Goal: Task Accomplishment & Management: Use online tool/utility

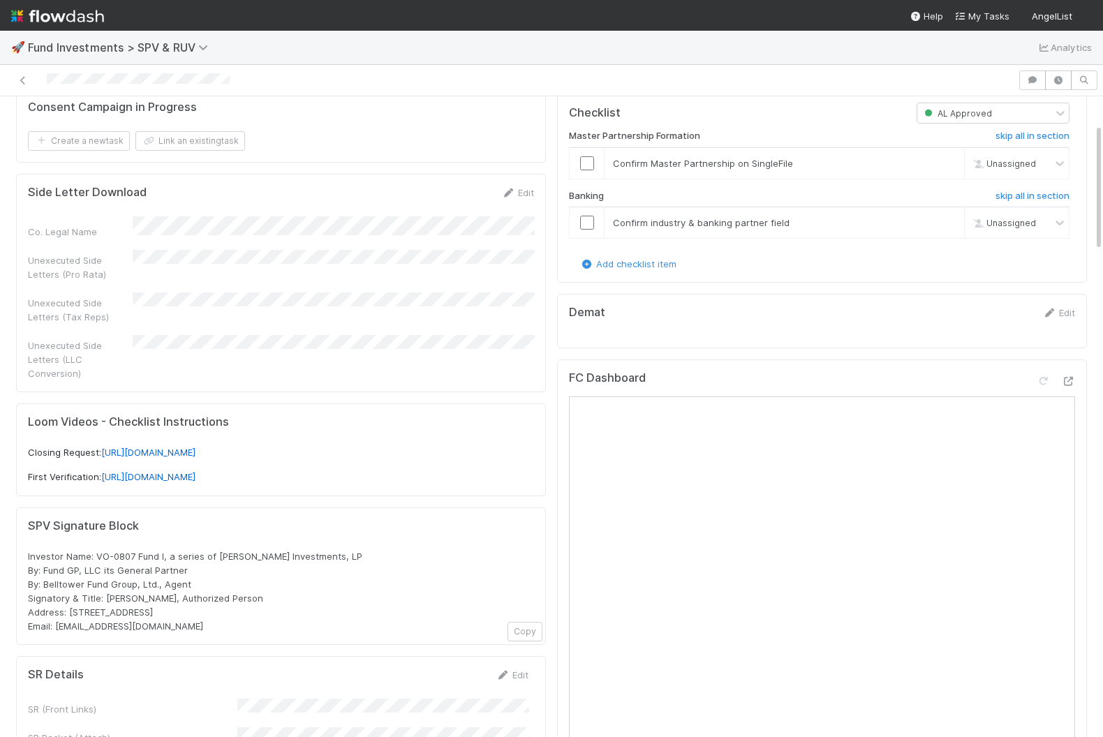
scroll to position [136, 0]
drag, startPoint x: 49, startPoint y: 536, endPoint x: 239, endPoint y: 603, distance: 201.4
click at [239, 603] on div "SPV Signature Block Investor Name: VO-0807 Fund I, a series of Andrew Tan Inves…" at bounding box center [281, 577] width 530 height 138
copy span "Investor Name: VO-0807 Fund I, a series of [PERSON_NAME] Investments, LP By: Fu…"
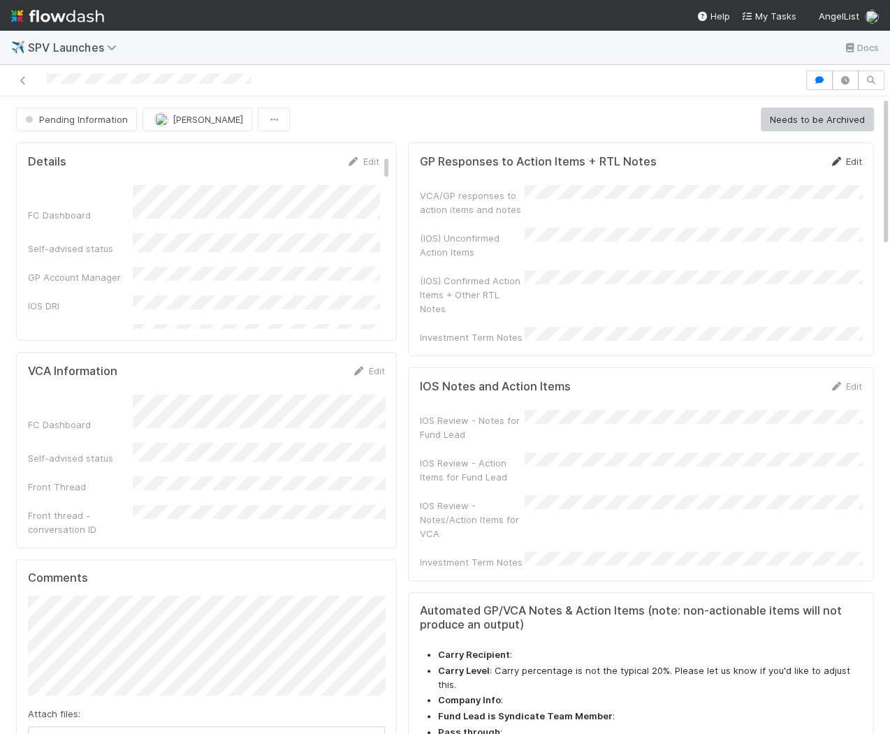
click at [851, 156] on link "Edit" at bounding box center [845, 161] width 33 height 11
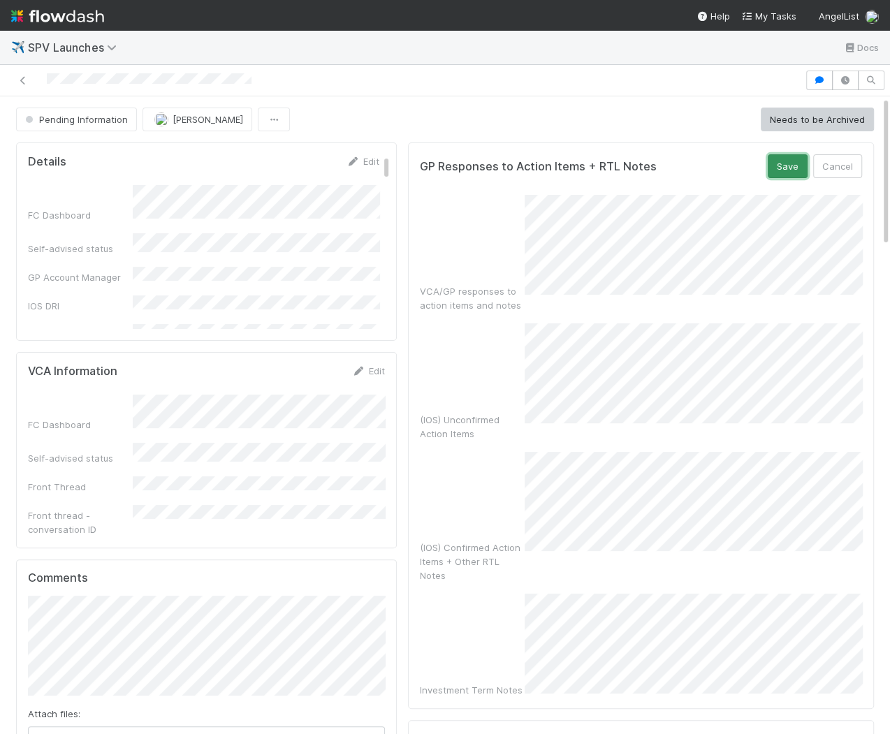
click at [782, 163] on button "Save" at bounding box center [787, 166] width 40 height 24
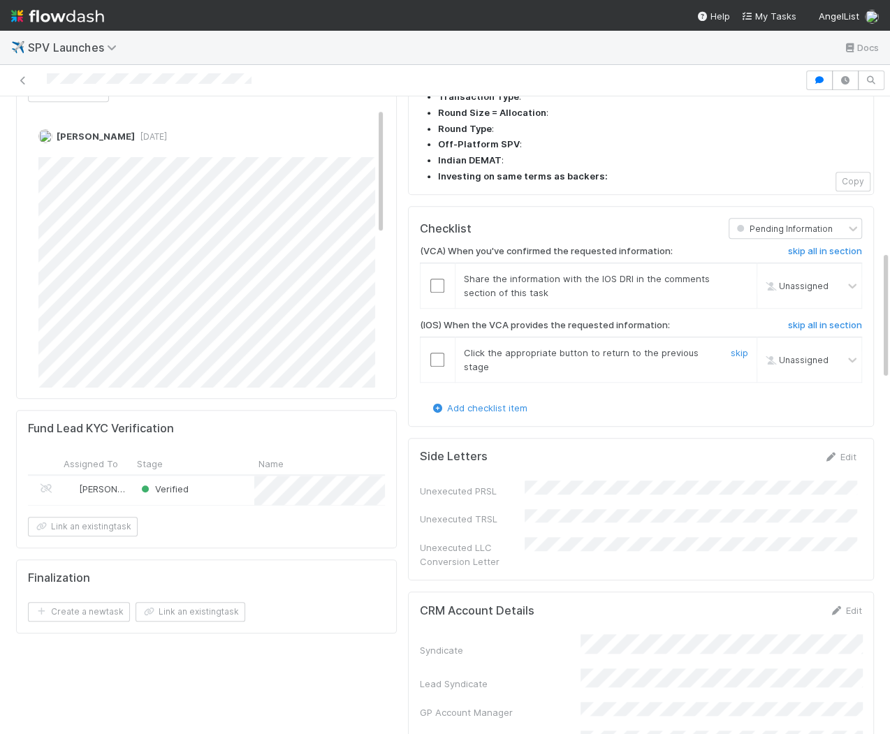
scroll to position [617, 0]
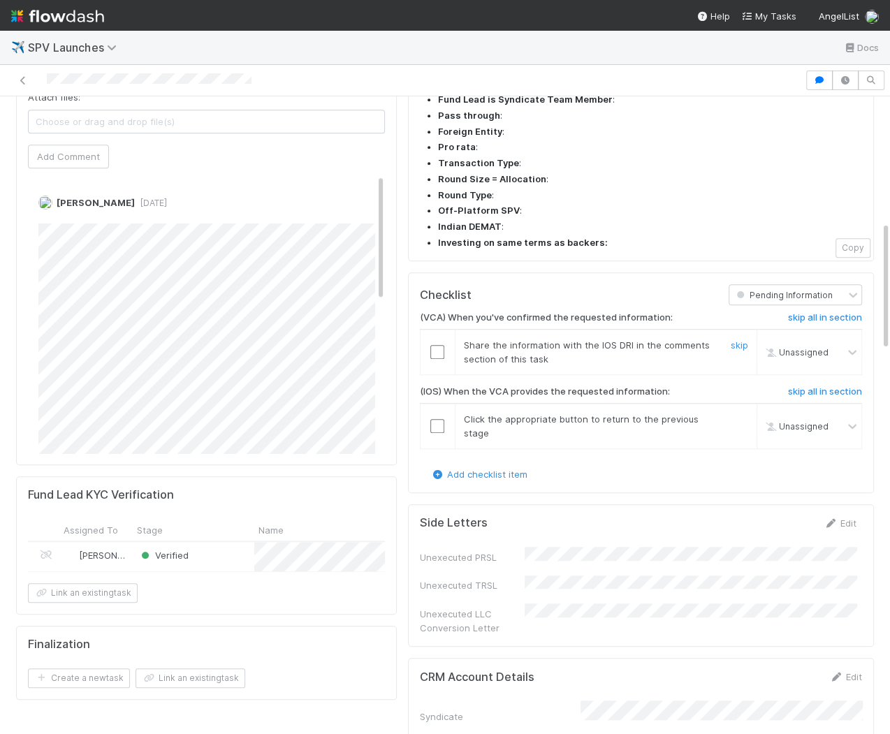
click at [440, 345] on input "checkbox" at bounding box center [437, 352] width 14 height 14
click at [798, 386] on h6 "skip all in section" at bounding box center [825, 391] width 74 height 11
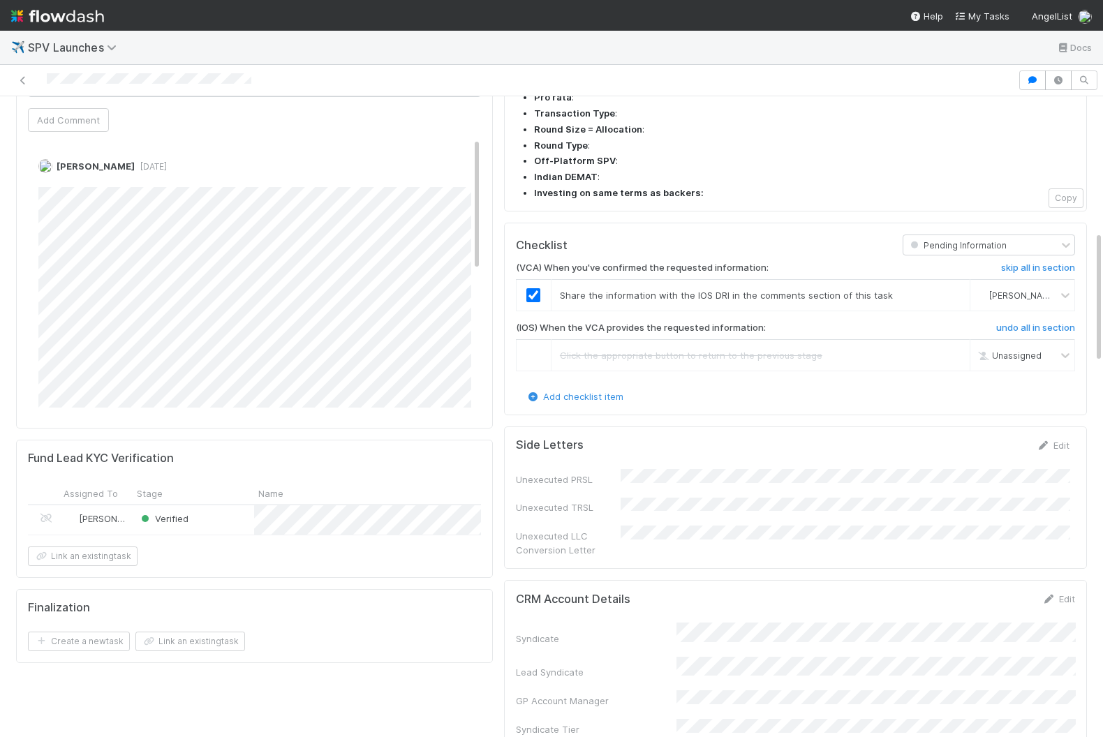
scroll to position [657, 0]
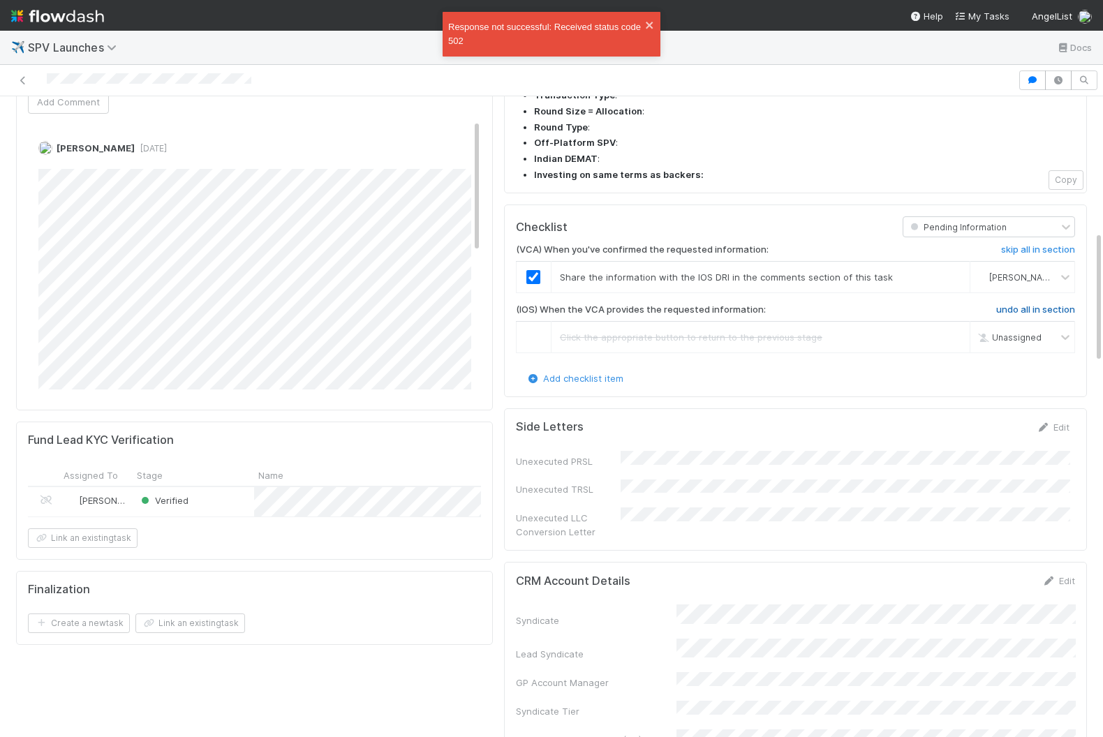
click at [889, 304] on h6 "undo all in section" at bounding box center [1035, 309] width 79 height 11
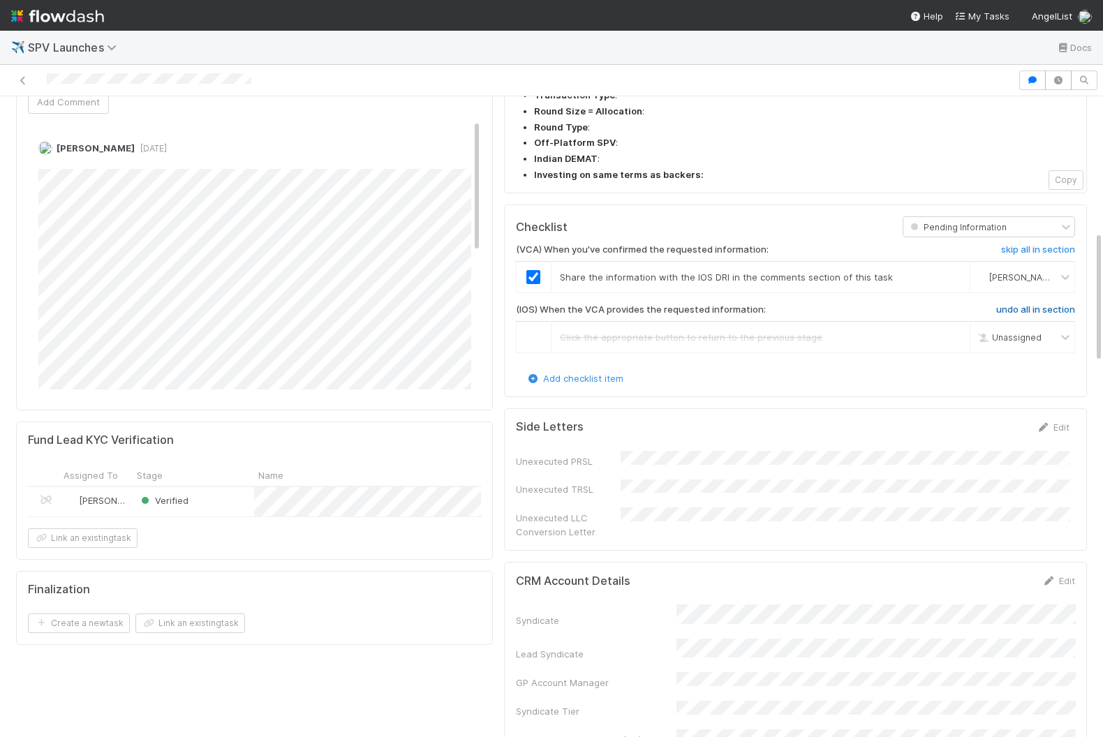
click at [889, 304] on h6 "undo all in section" at bounding box center [1035, 309] width 79 height 11
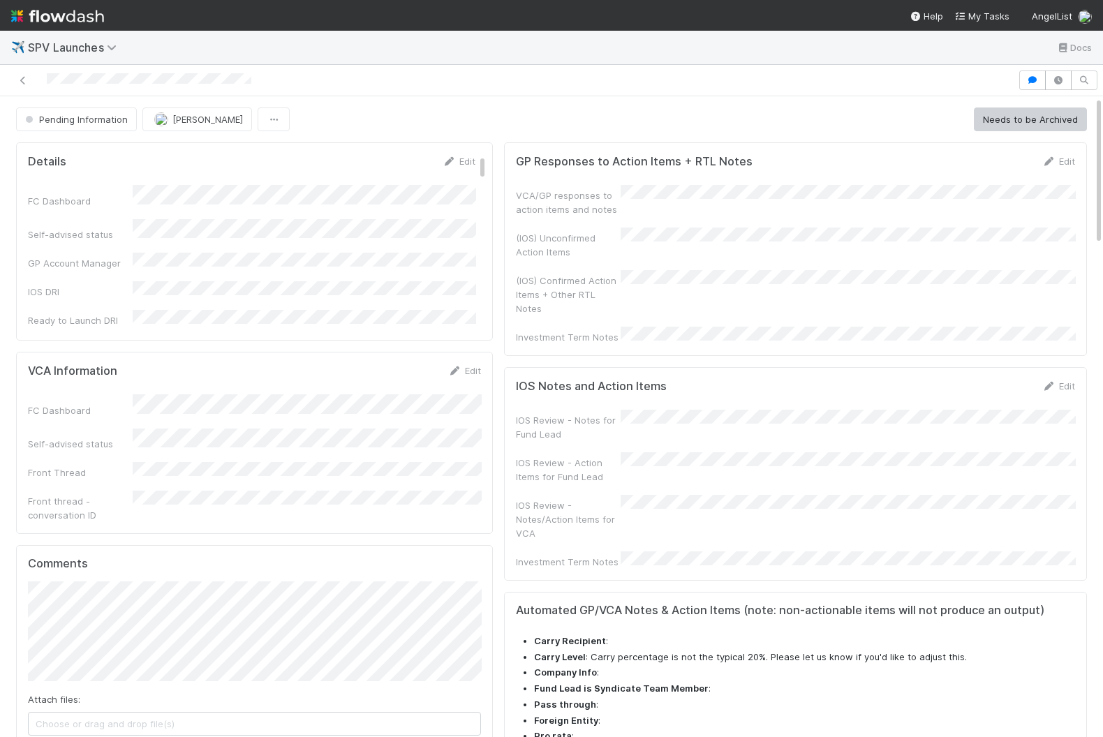
click at [107, 122] on div "Pending Information" at bounding box center [79, 120] width 126 height 24
click at [112, 121] on div "Pending Information" at bounding box center [79, 120] width 126 height 24
click at [1037, 82] on icon "button" at bounding box center [1033, 80] width 14 height 8
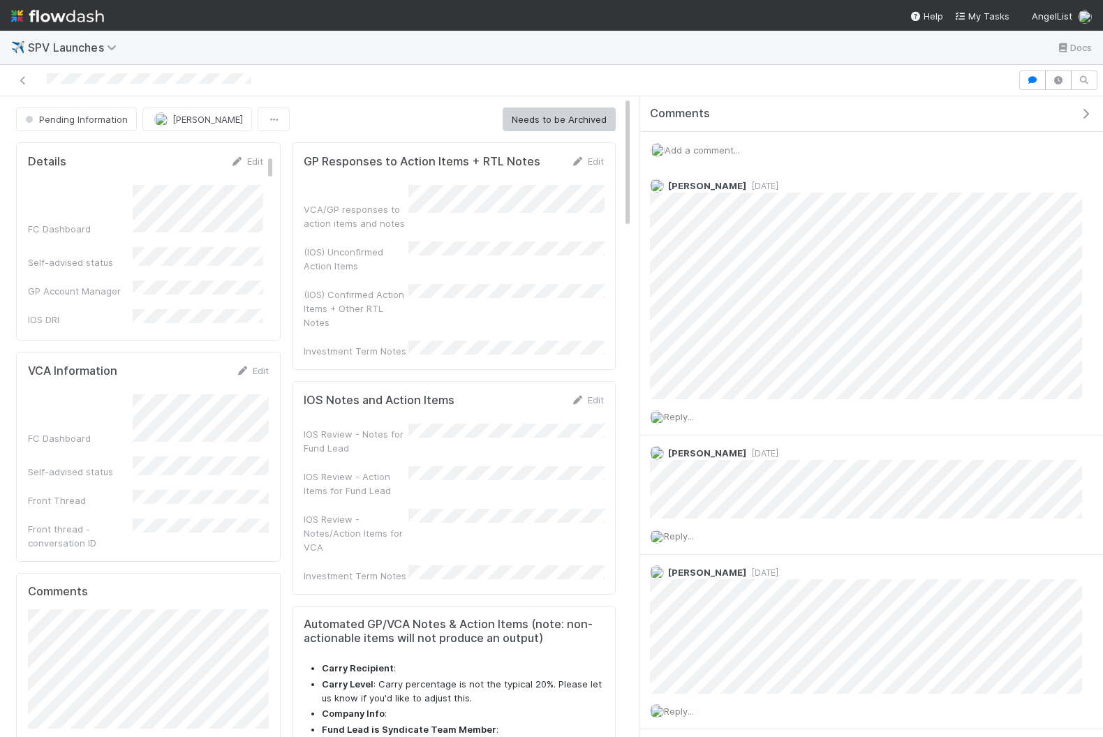
click at [722, 147] on span "Add a comment..." at bounding box center [702, 150] width 75 height 11
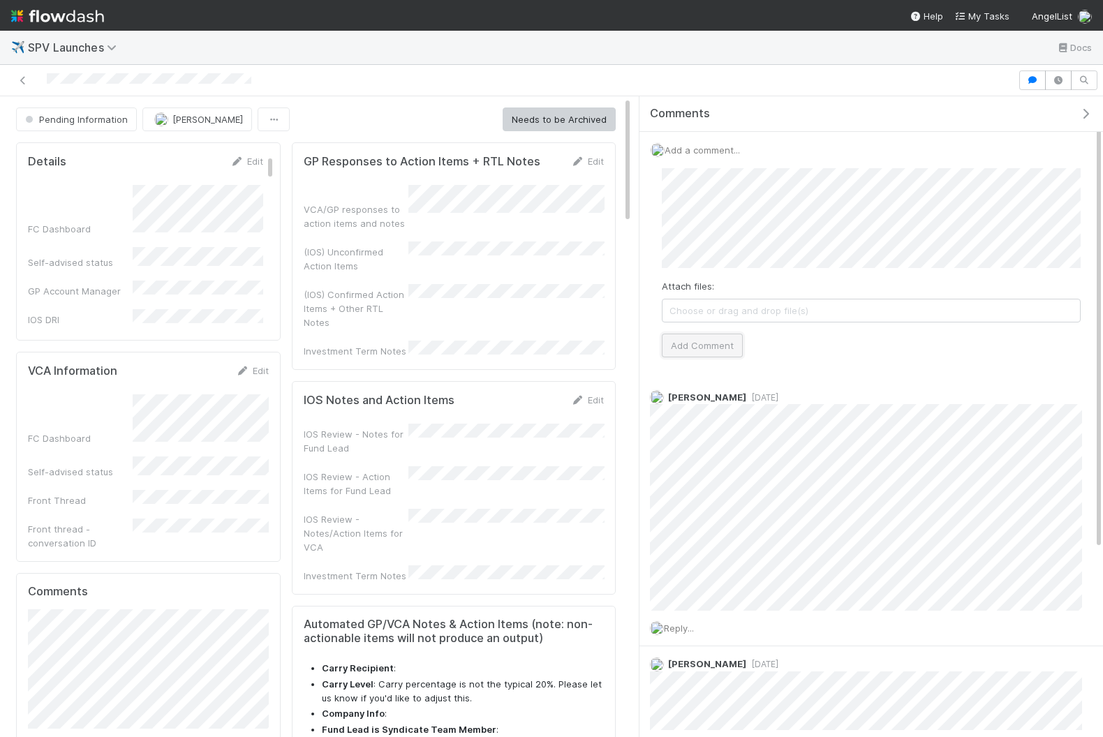
click at [704, 344] on button "Add Comment" at bounding box center [702, 346] width 81 height 24
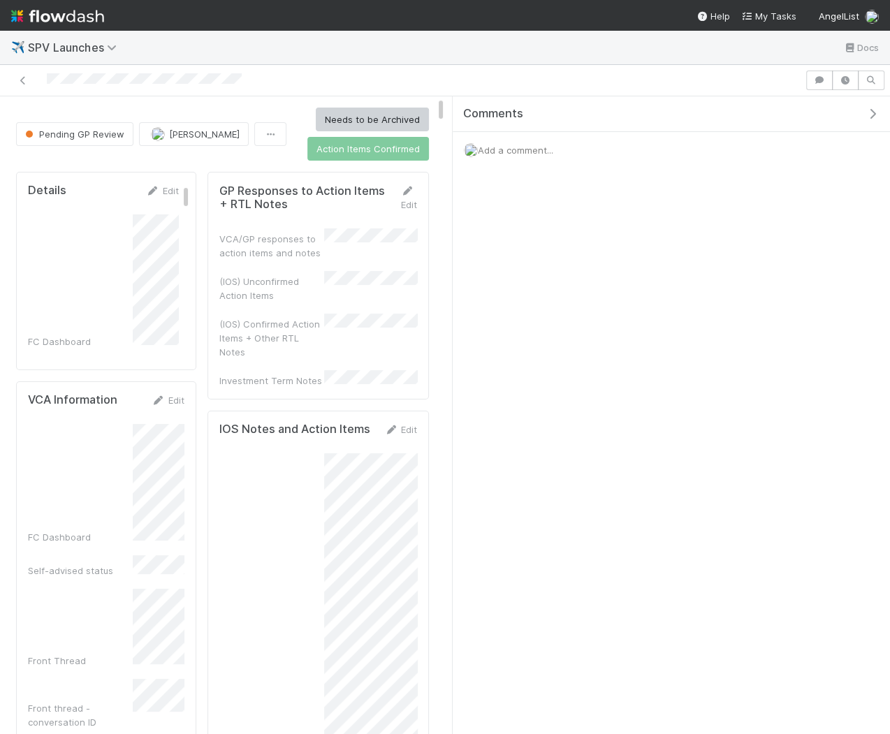
click at [871, 115] on icon "button" at bounding box center [872, 113] width 14 height 11
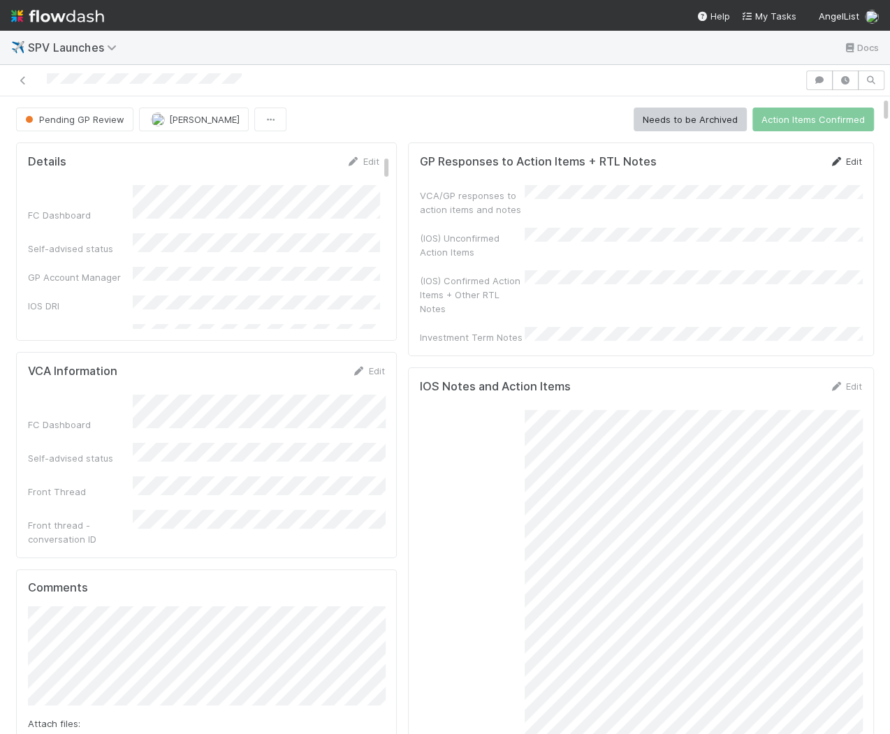
click at [844, 161] on link "Edit" at bounding box center [845, 161] width 33 height 11
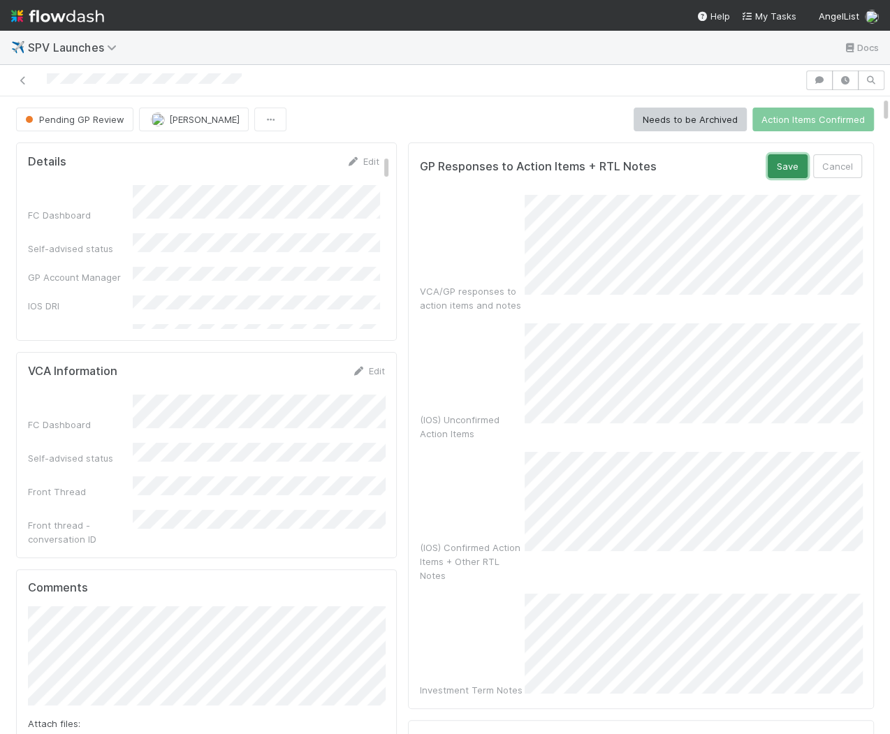
click at [786, 164] on button "Save" at bounding box center [787, 166] width 40 height 24
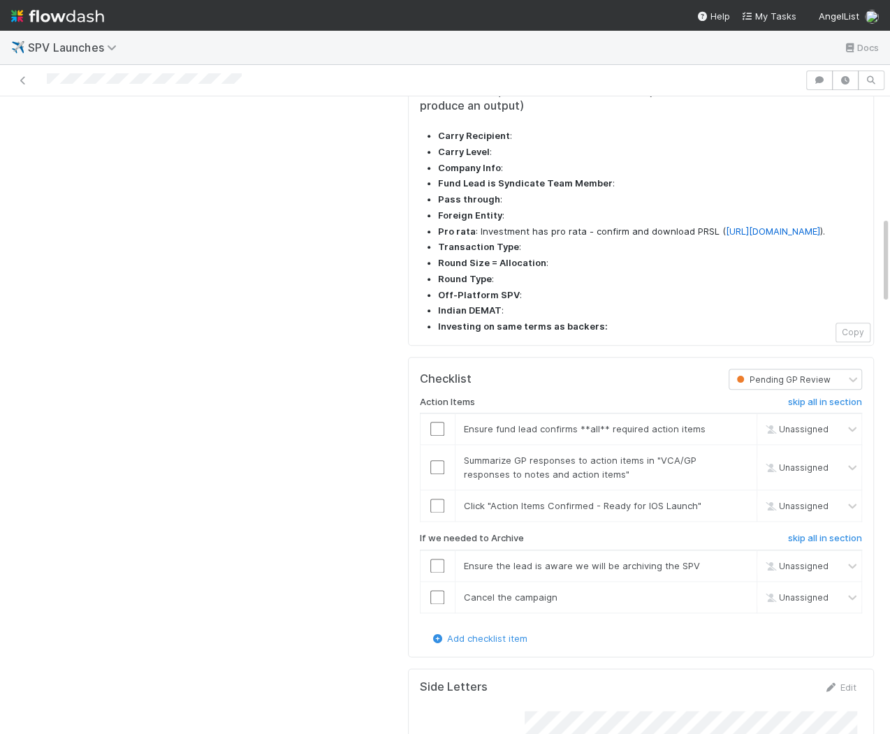
scroll to position [1024, 0]
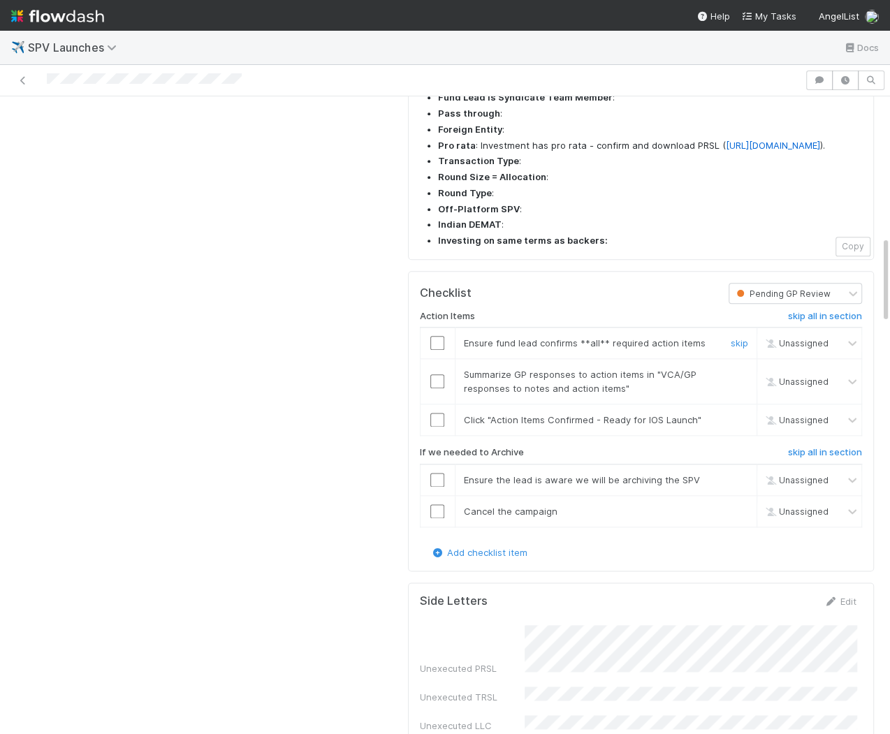
click at [437, 336] on input "checkbox" at bounding box center [437, 343] width 14 height 14
click at [437, 374] on input "checkbox" at bounding box center [437, 381] width 14 height 14
click at [437, 413] on input "checkbox" at bounding box center [437, 420] width 14 height 14
click at [818, 447] on h6 "skip all in section" at bounding box center [825, 452] width 74 height 11
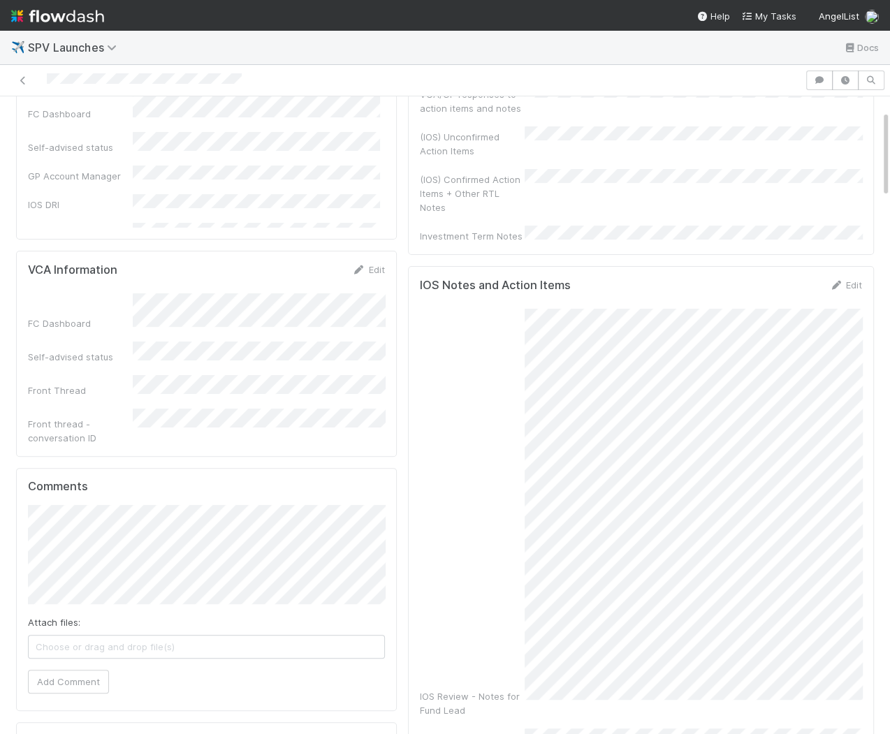
scroll to position [0, 0]
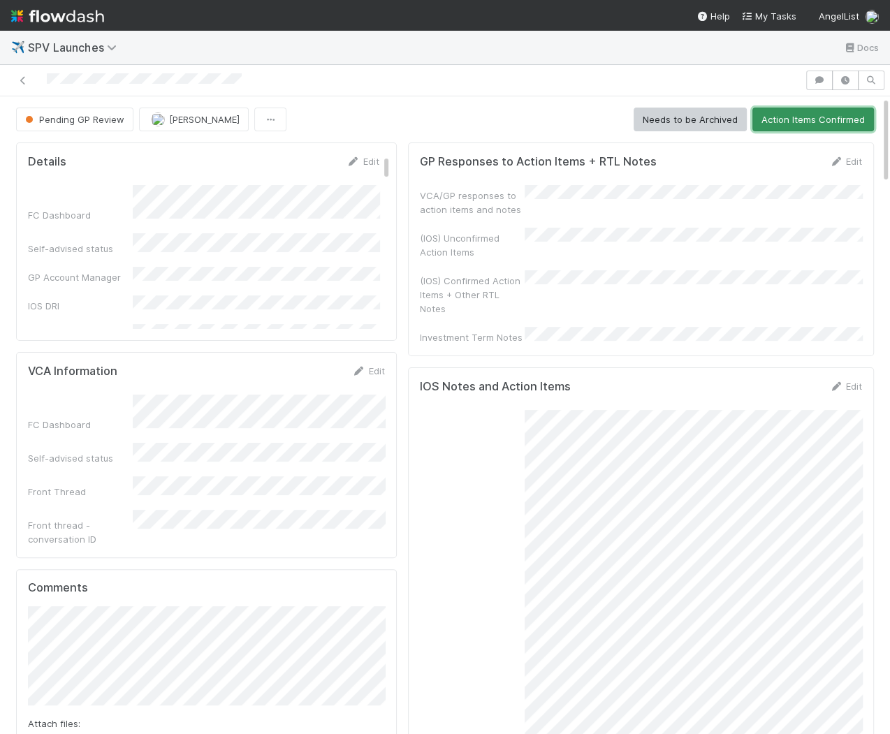
click at [809, 112] on button "Action Items Confirmed" at bounding box center [813, 120] width 122 height 24
